Goal: Task Accomplishment & Management: Use online tool/utility

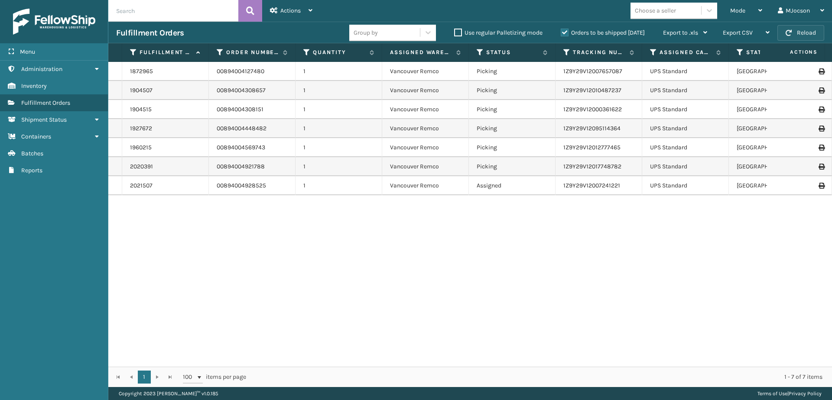
click at [798, 34] on button "Reload" at bounding box center [800, 33] width 47 height 16
click at [754, 6] on div "Mode" at bounding box center [746, 11] width 32 height 22
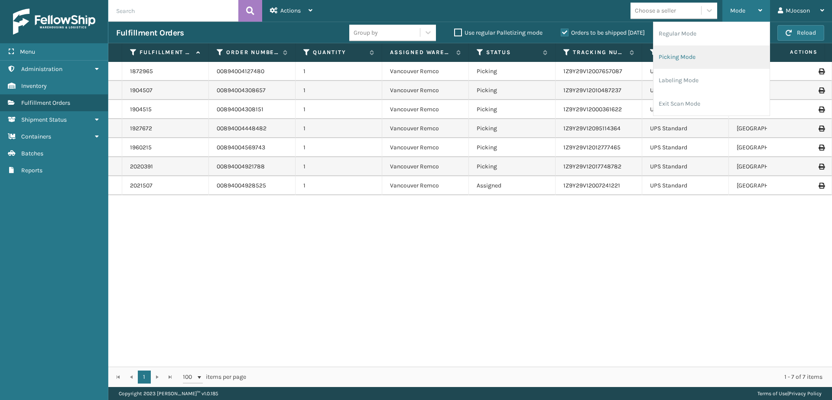
click at [682, 59] on li "Picking Mode" at bounding box center [711, 56] width 116 height 23
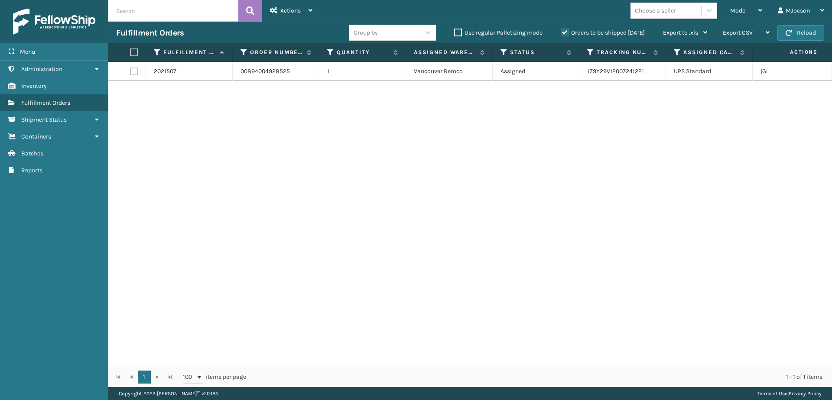
click at [135, 52] on label at bounding box center [132, 53] width 5 height 8
click at [130, 52] on input "checkbox" at bounding box center [130, 53] width 0 height 6
checkbox input "true"
click at [300, 12] on span "Actions" at bounding box center [290, 10] width 20 height 7
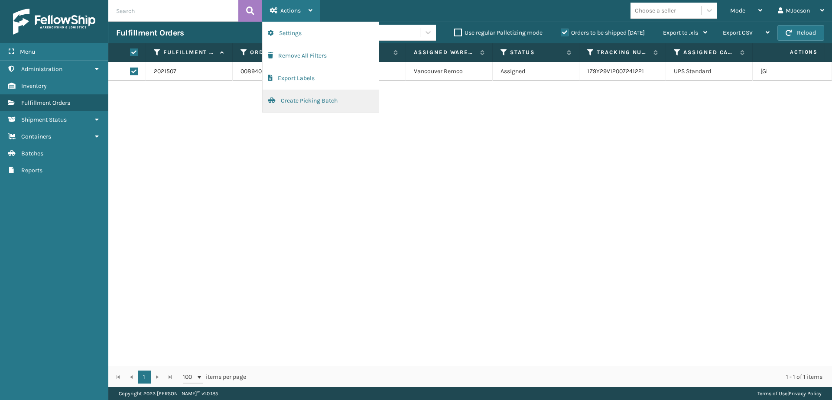
click at [302, 103] on button "Create Picking Batch" at bounding box center [321, 101] width 116 height 23
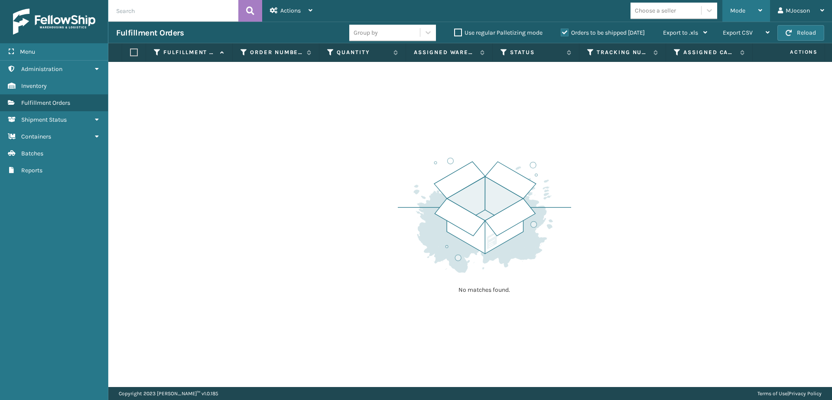
click at [745, 12] on div "Mode" at bounding box center [746, 11] width 32 height 22
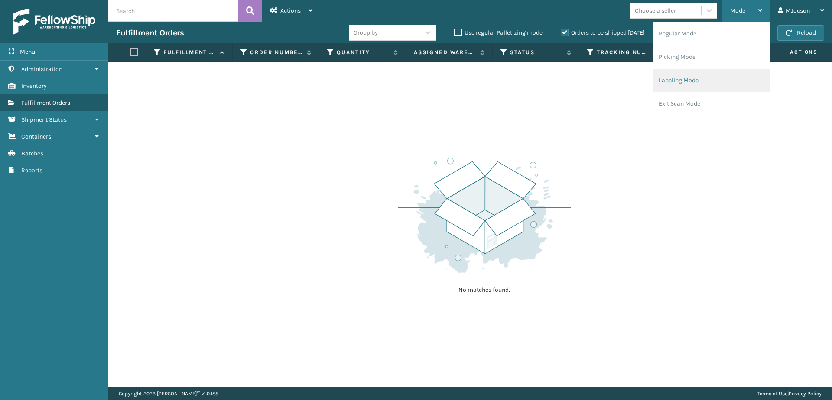
click at [694, 76] on li "Labeling Mode" at bounding box center [711, 80] width 116 height 23
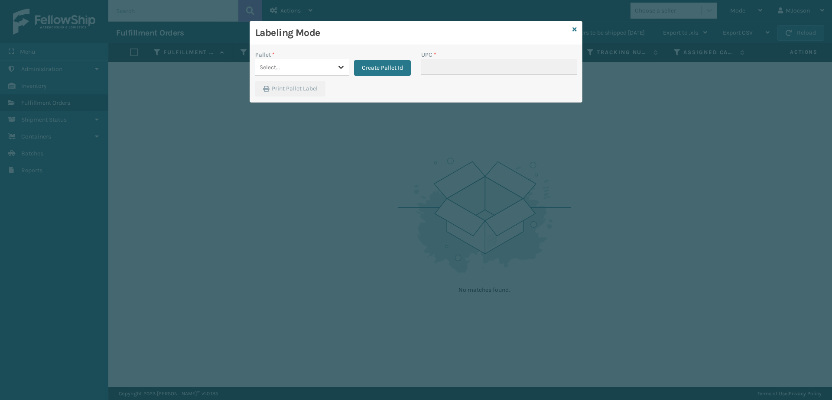
click at [340, 67] on icon at bounding box center [340, 67] width 5 height 3
click at [324, 90] on div "UPSG-WZ9SHRSZ6N" at bounding box center [302, 89] width 94 height 16
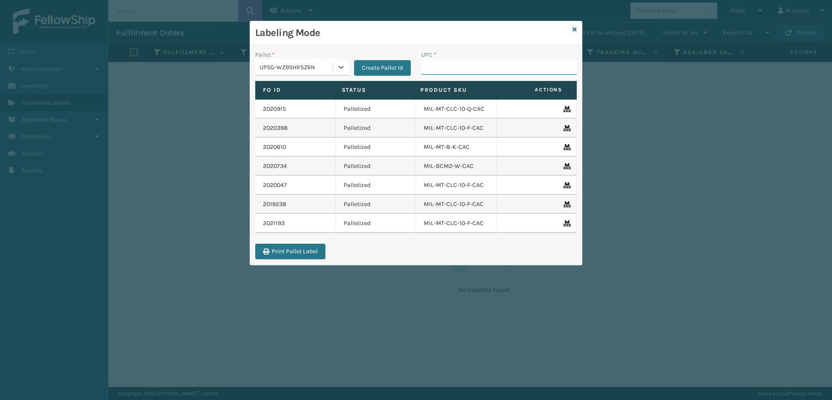
click at [449, 68] on input "UPC *" at bounding box center [499, 67] width 156 height 16
click at [572, 30] on div "Labeling Mode" at bounding box center [416, 33] width 332 height 24
click at [574, 29] on icon at bounding box center [574, 29] width 4 height 6
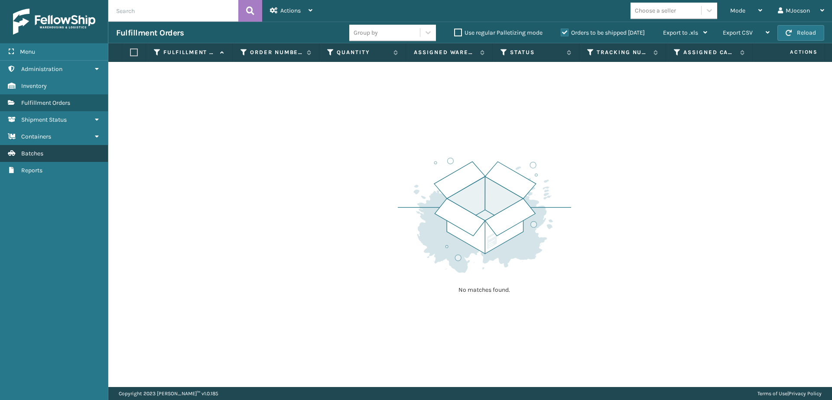
click at [52, 156] on link "Batches" at bounding box center [54, 153] width 108 height 17
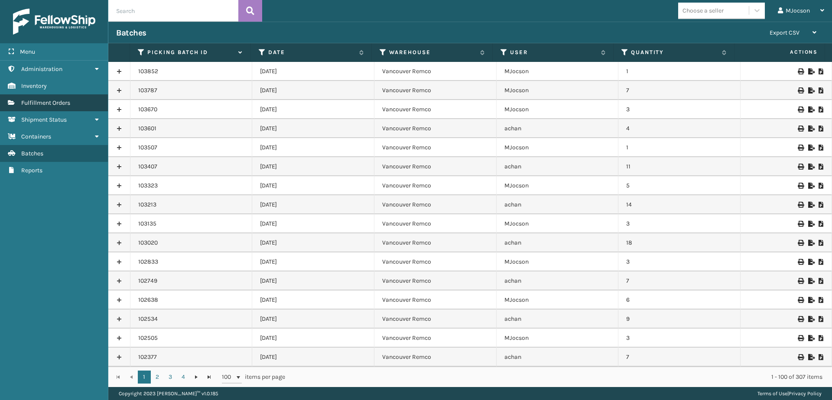
click at [52, 104] on span "Fulfillment Orders" at bounding box center [45, 102] width 49 height 7
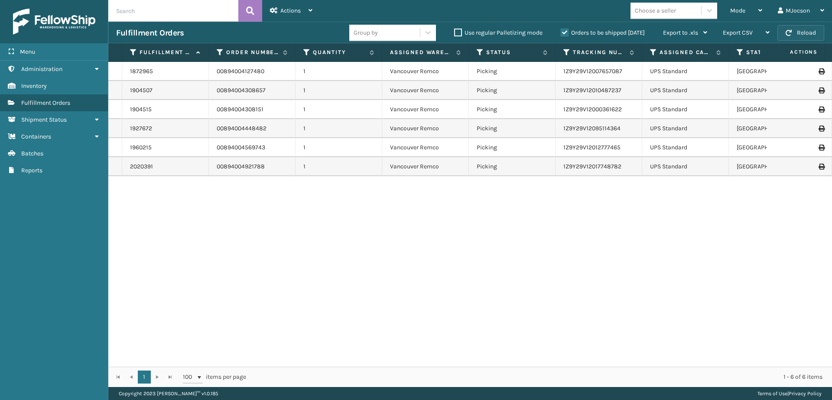
click at [795, 31] on button "Reload" at bounding box center [800, 33] width 47 height 16
click at [746, 8] on div "Mode" at bounding box center [746, 11] width 32 height 22
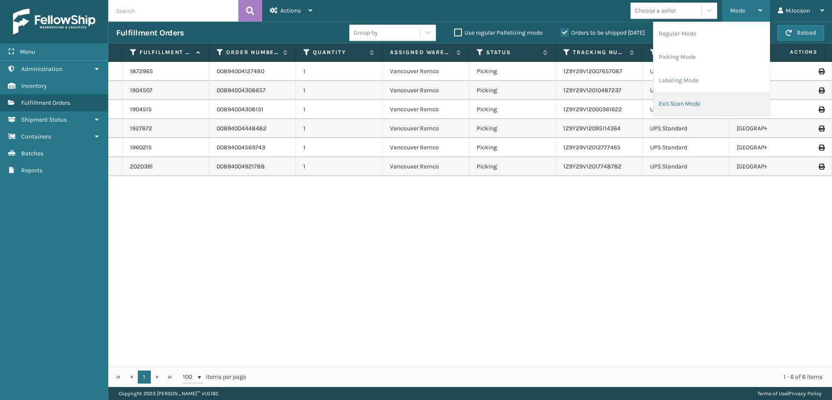
click at [700, 105] on li "Exit Scan Mode" at bounding box center [711, 103] width 116 height 23
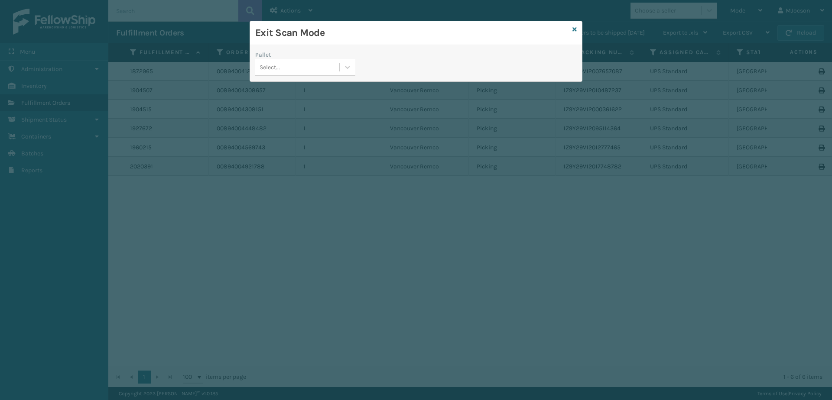
click at [328, 189] on div "Exit Scan Mode Pallet Select..." at bounding box center [416, 200] width 832 height 400
click at [576, 32] on icon at bounding box center [574, 29] width 4 height 6
